Goal: Navigation & Orientation: Find specific page/section

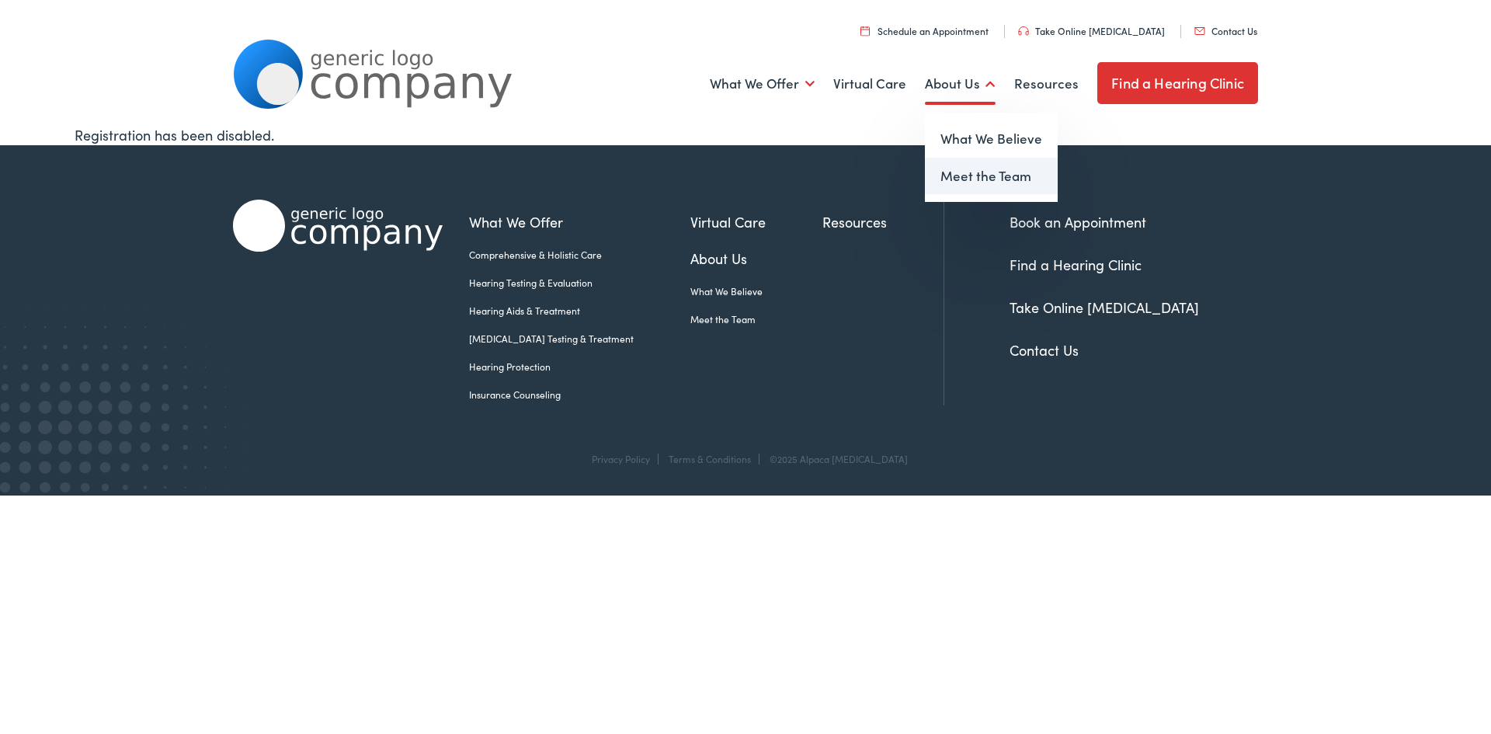
click at [960, 181] on link "Meet the Team" at bounding box center [991, 176] width 133 height 37
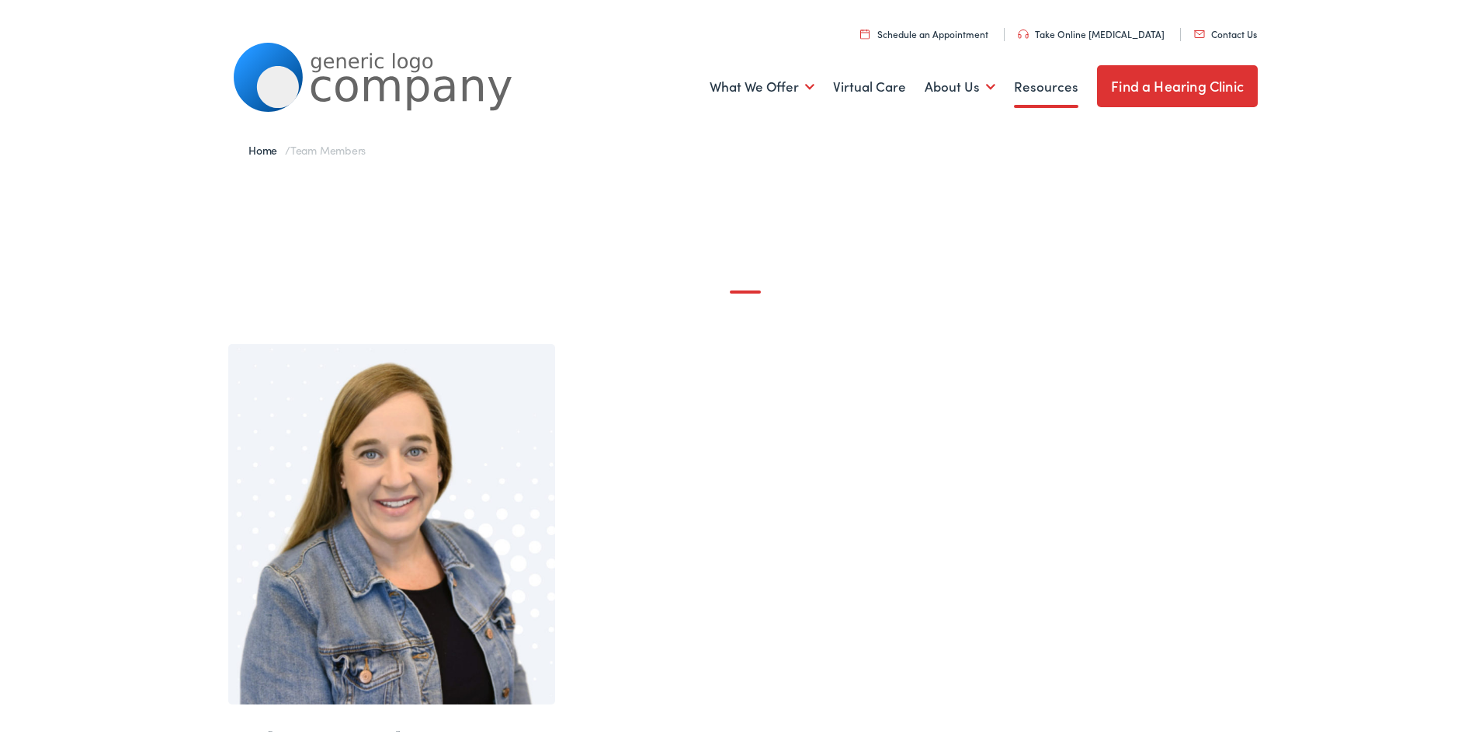
click at [1044, 85] on link "Resources" at bounding box center [1046, 83] width 64 height 57
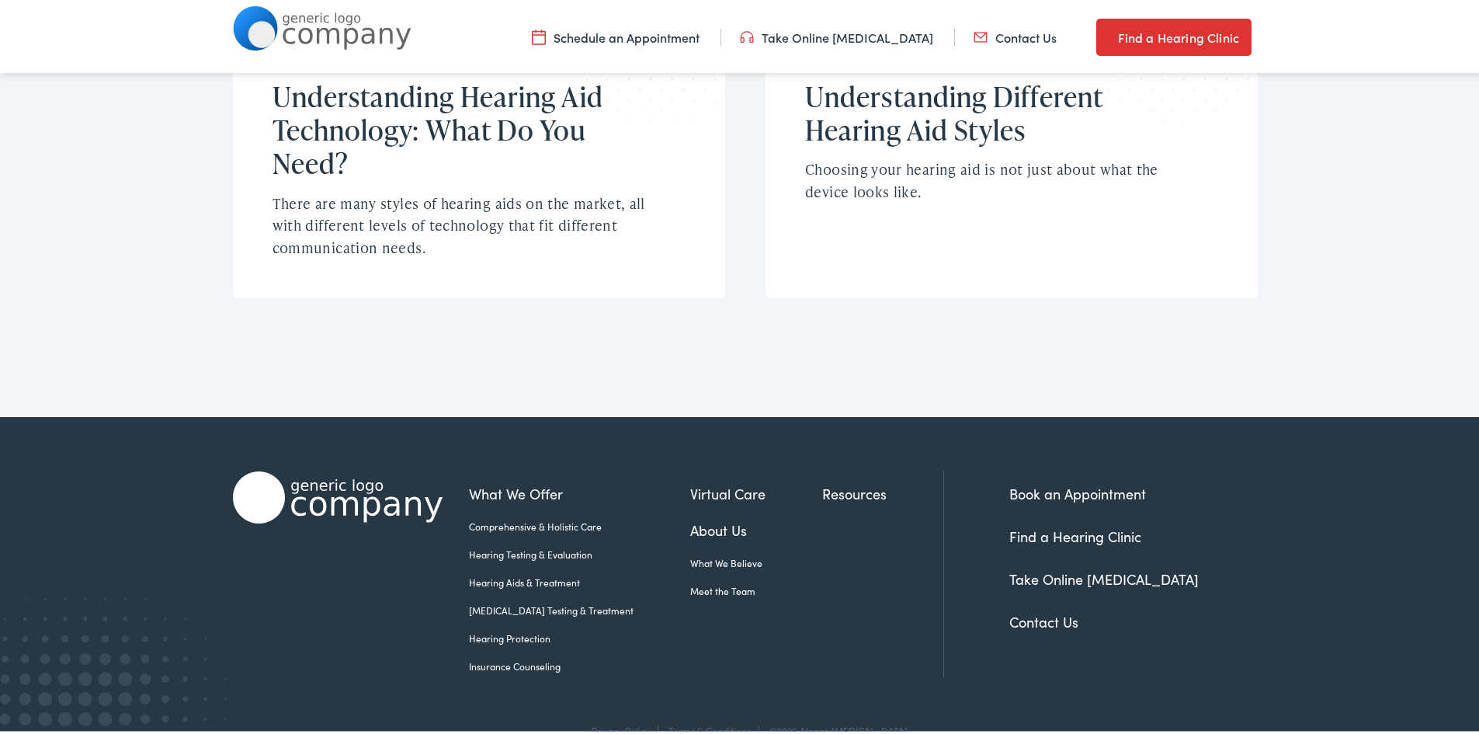
scroll to position [1227, 0]
